Goal: Task Accomplishment & Management: Manage account settings

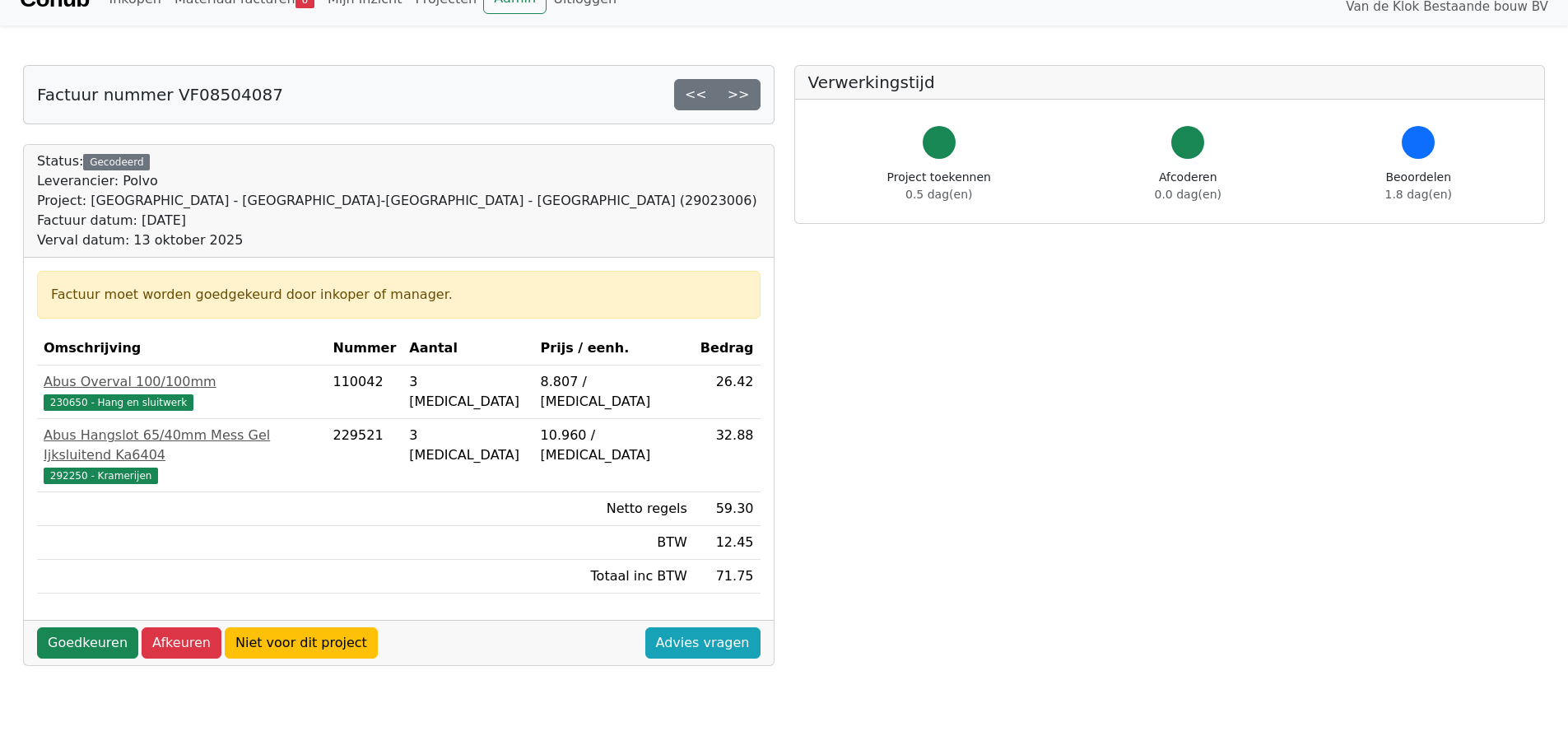
scroll to position [165, 0]
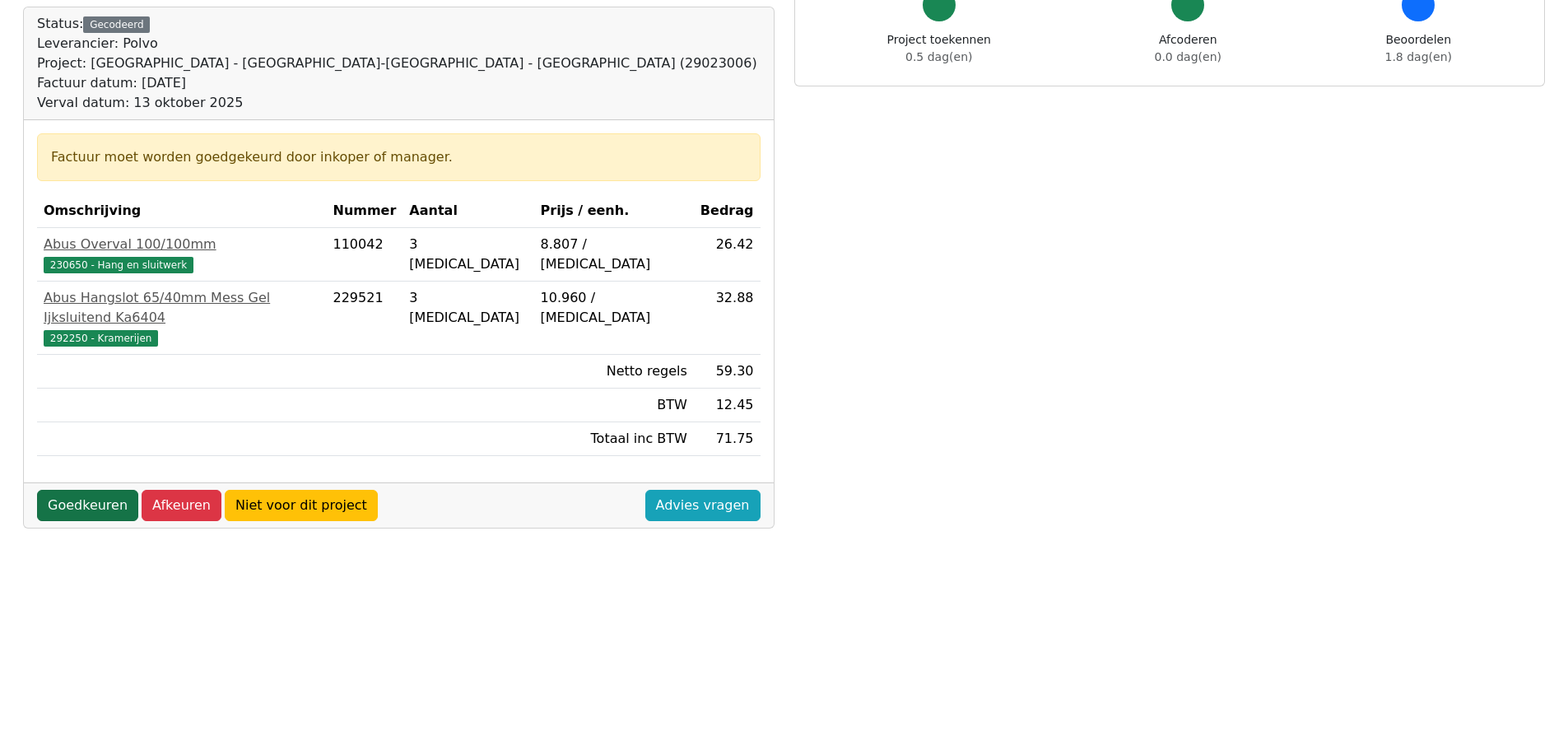
click at [86, 490] on link "Goedkeuren" at bounding box center [87, 506] width 101 height 31
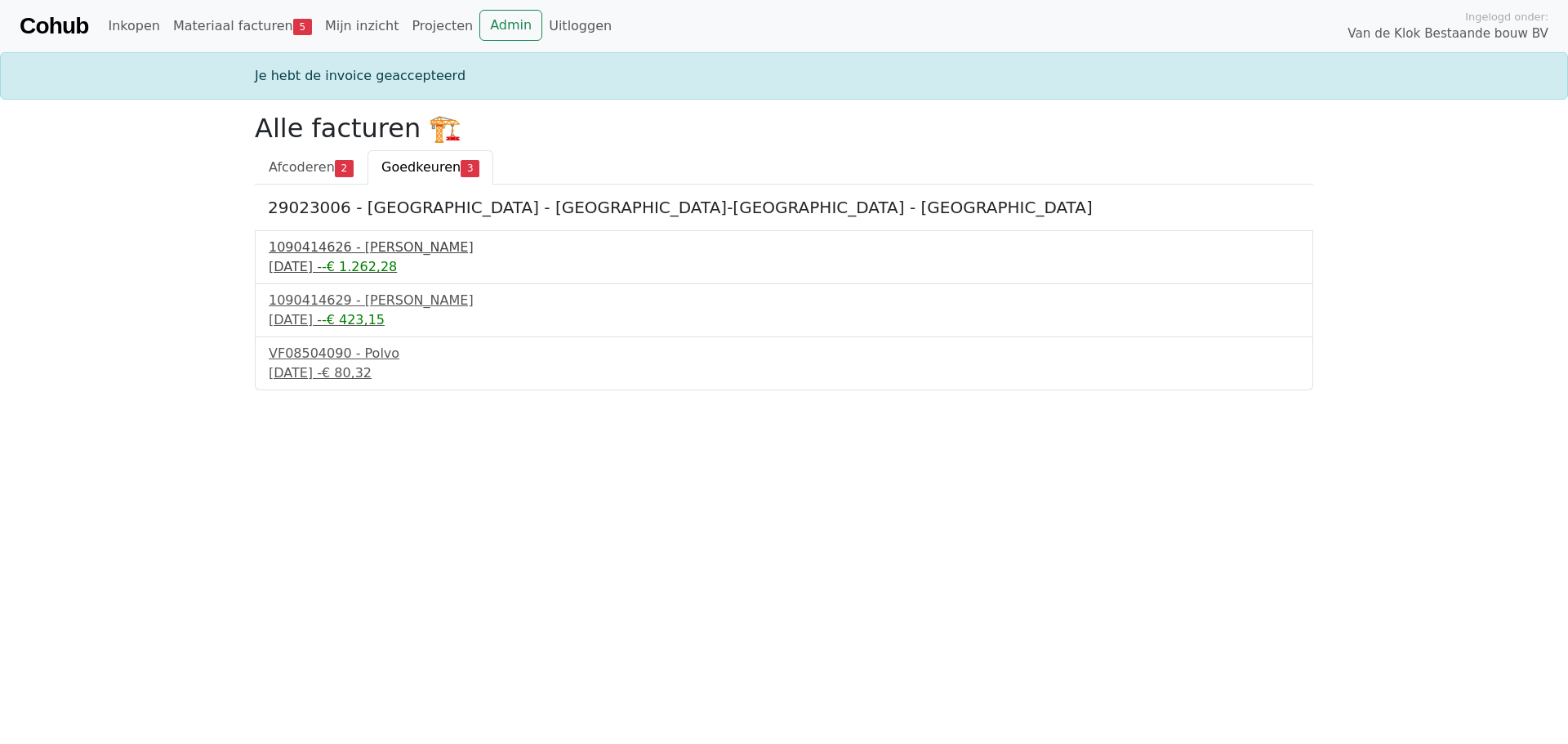
click at [341, 257] on div "22 september 2025 - -€ 1.262,28" at bounding box center [784, 267] width 1030 height 19
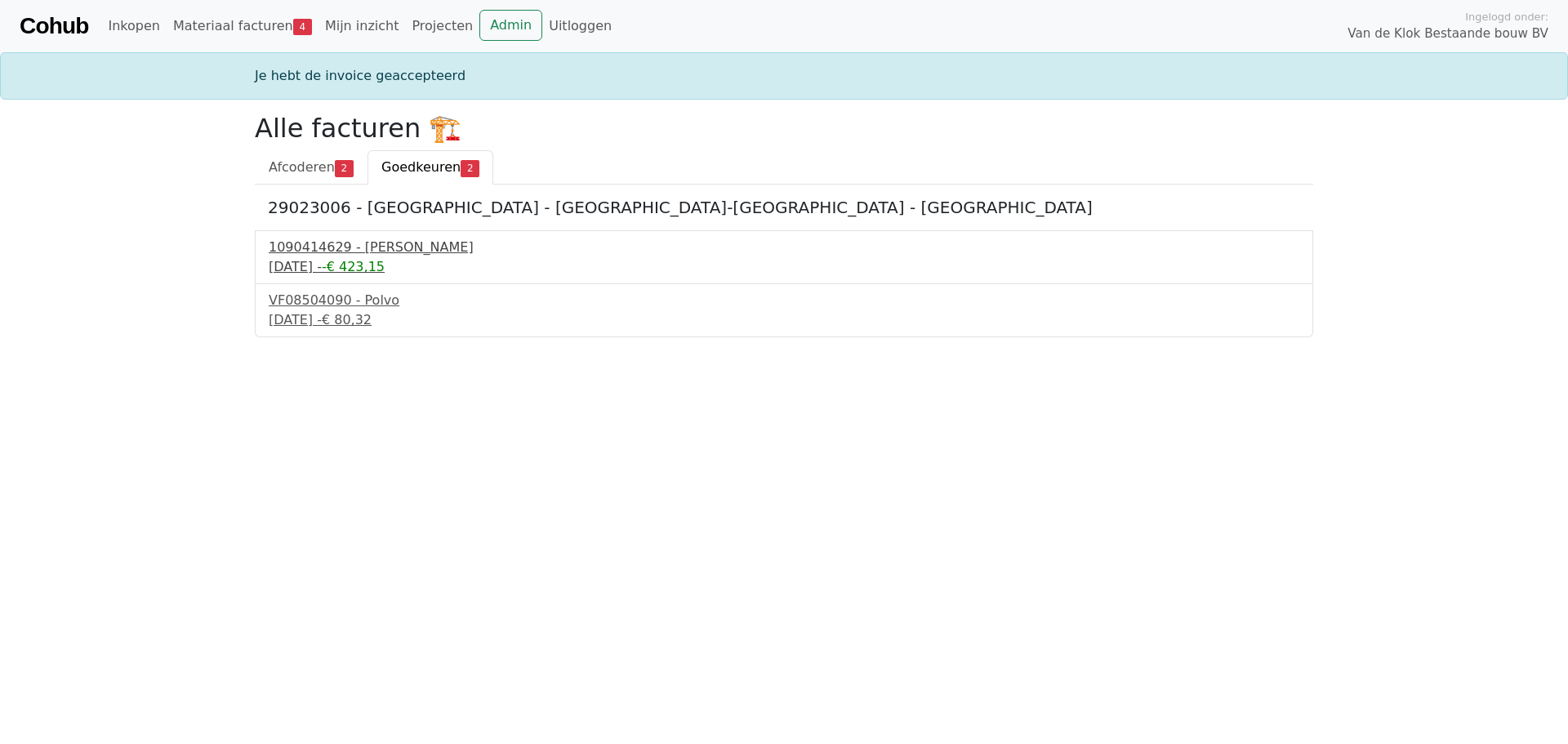
click at [334, 268] on div "22 september 2025 - -€ 423,15" at bounding box center [784, 267] width 1030 height 19
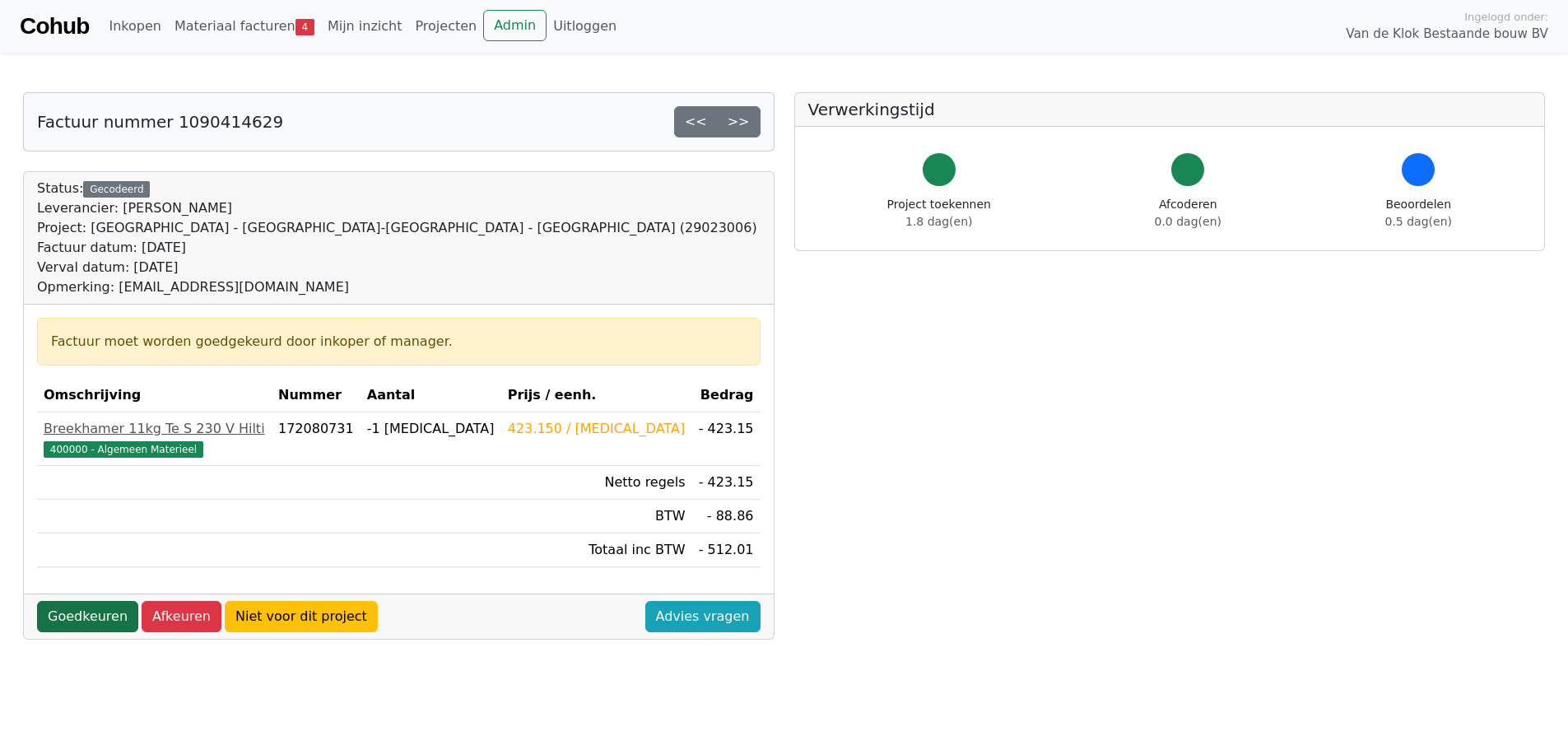
click at [73, 627] on link "Goedkeuren" at bounding box center [87, 616] width 101 height 31
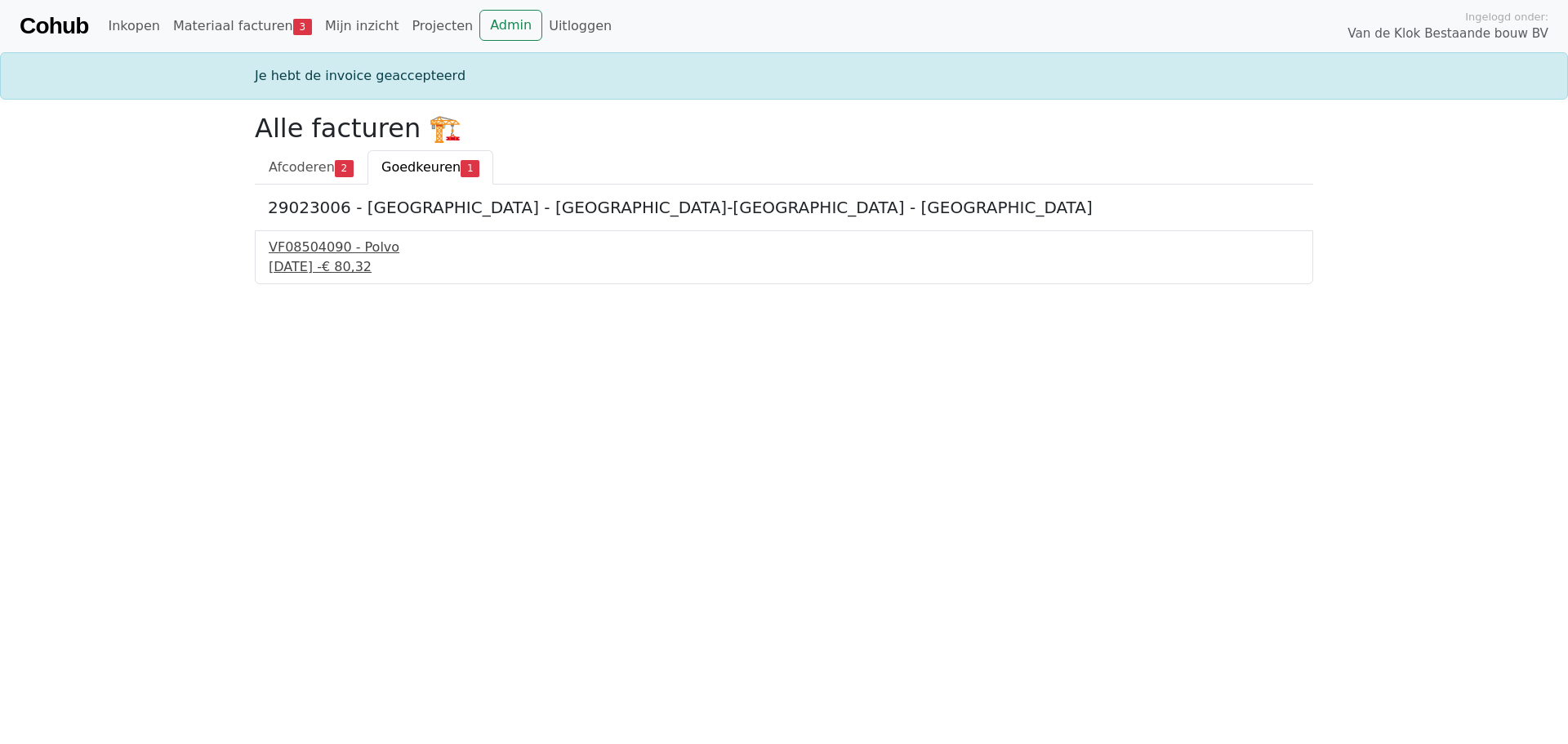
click at [328, 257] on div "22 september 2025 - € 80,32" at bounding box center [784, 267] width 1030 height 19
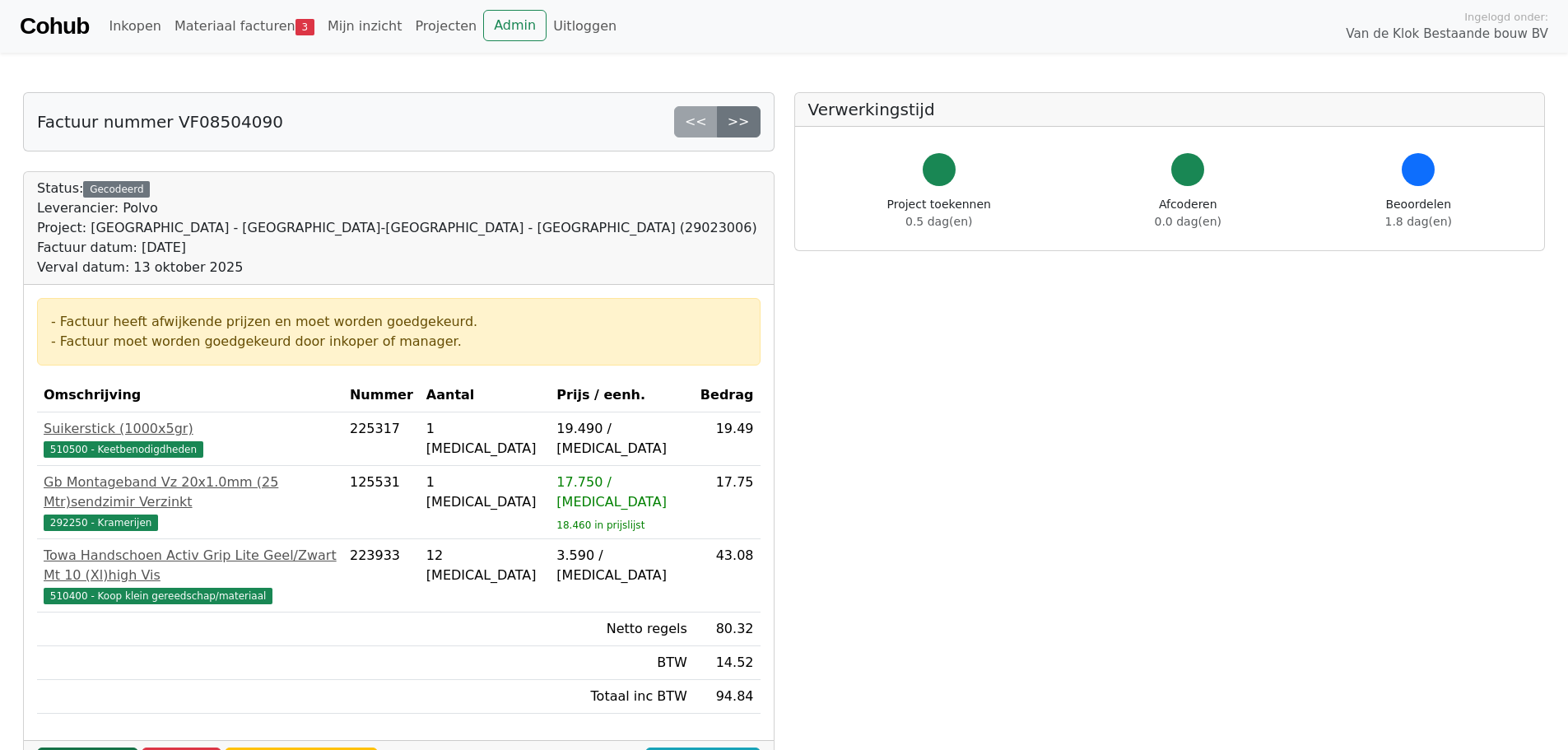
click at [74, 747] on link "Goedkeuren" at bounding box center [87, 763] width 101 height 31
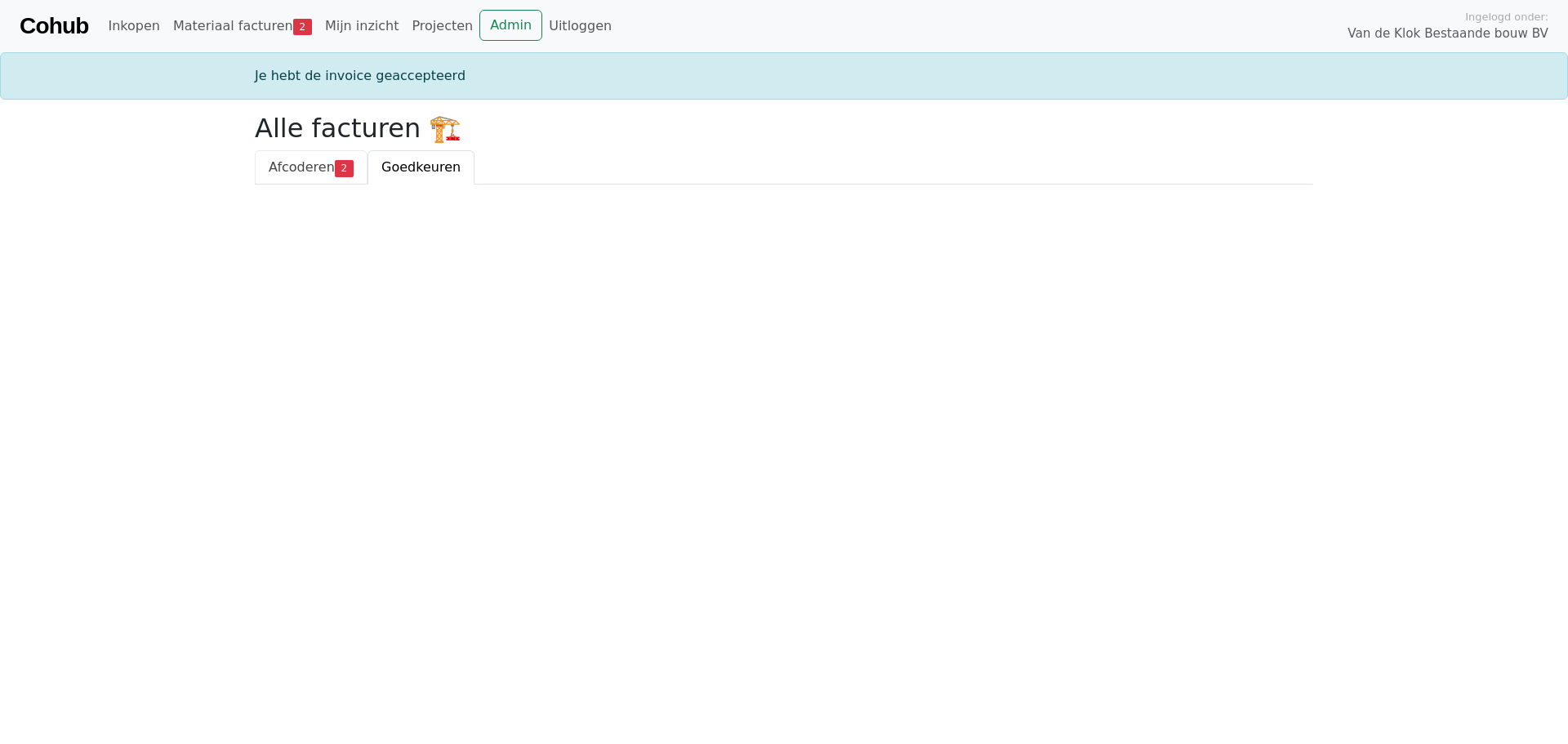
click at [292, 173] on span "Afcoderen" at bounding box center [302, 167] width 66 height 16
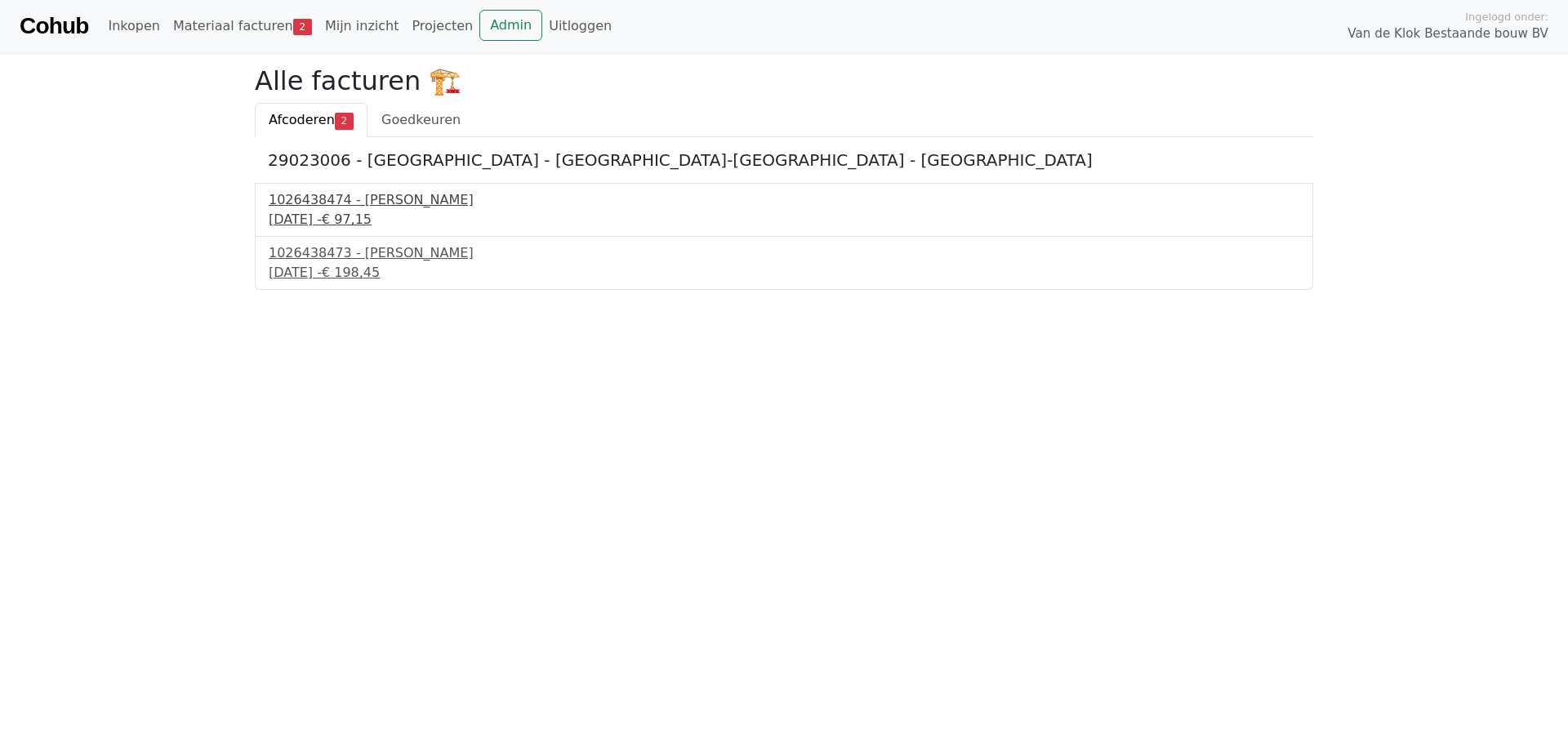
click at [317, 224] on div "[DATE] - € 97,15" at bounding box center [784, 219] width 1030 height 19
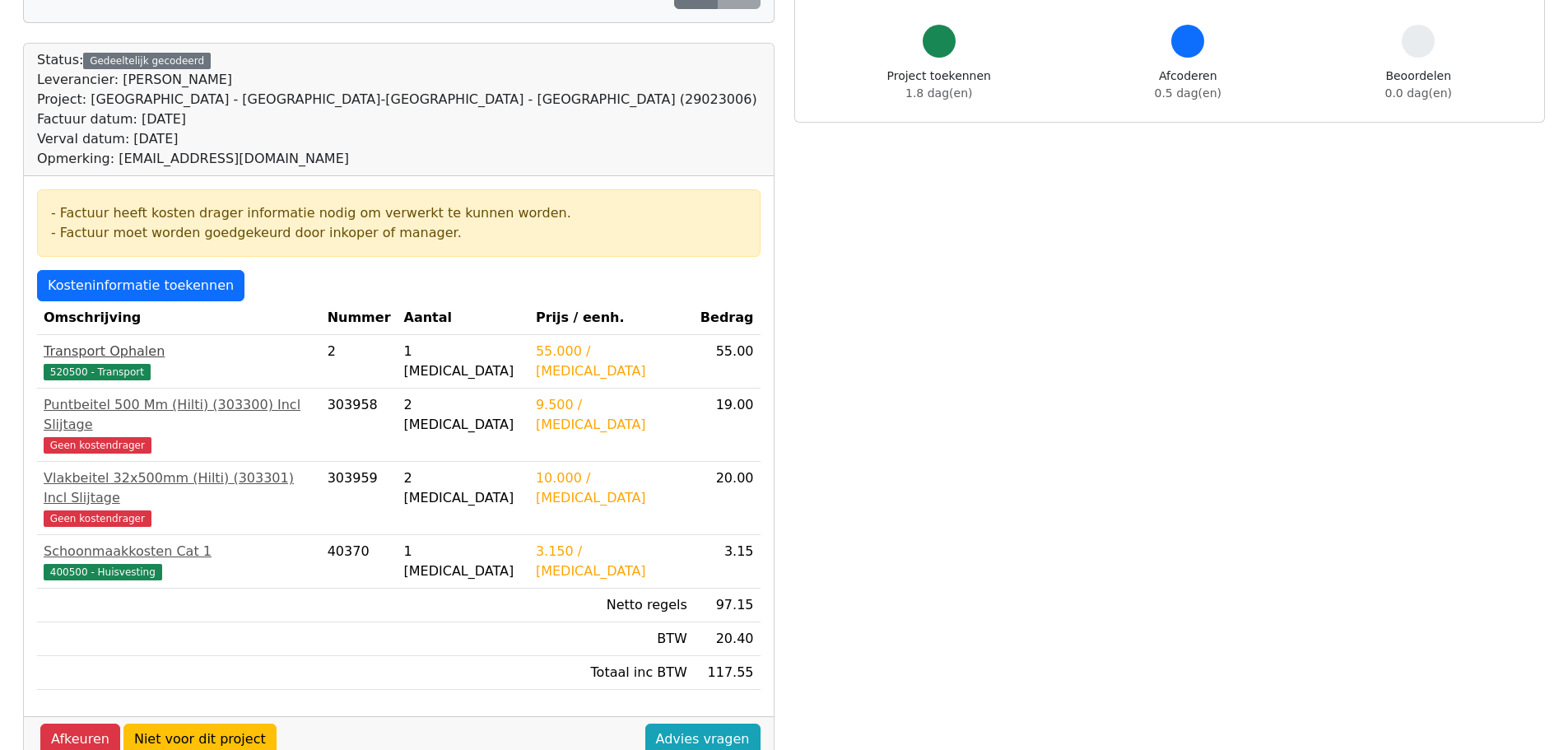
scroll to position [165, 0]
